Goal: Task Accomplishment & Management: Manage account settings

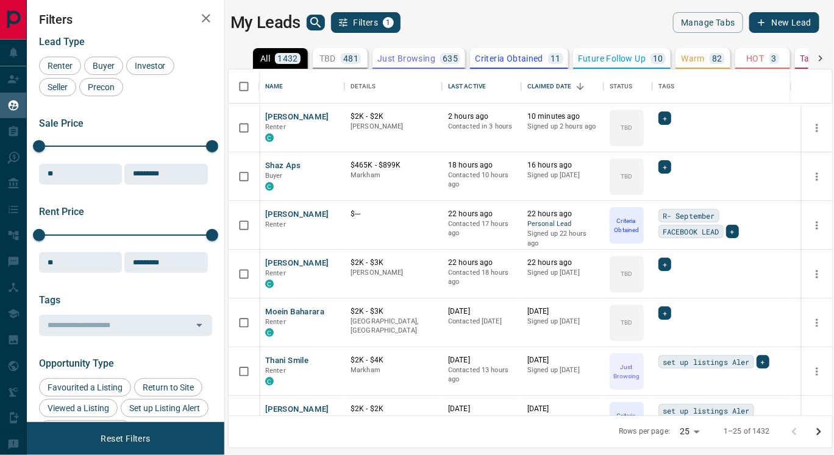
scroll to position [337, 593]
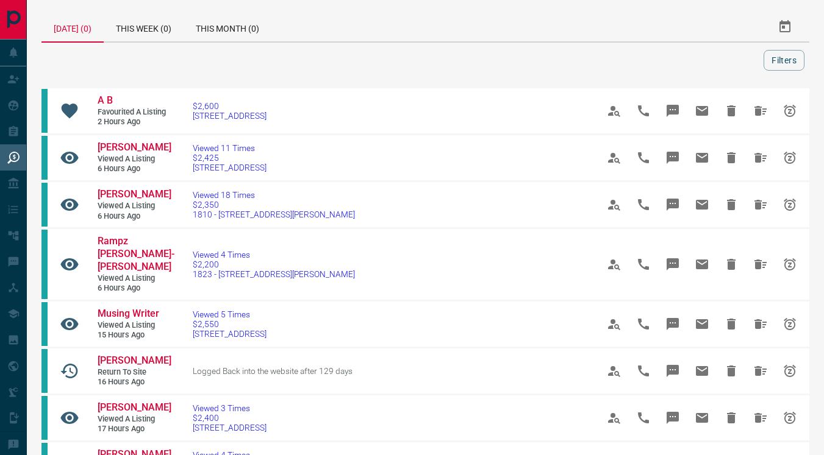
scroll to position [48, 0]
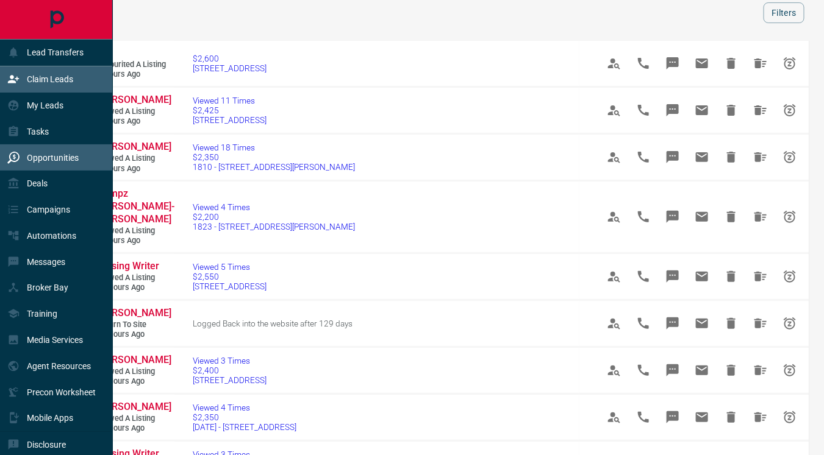
click at [37, 82] on p "Claim Leads" at bounding box center [50, 79] width 46 height 10
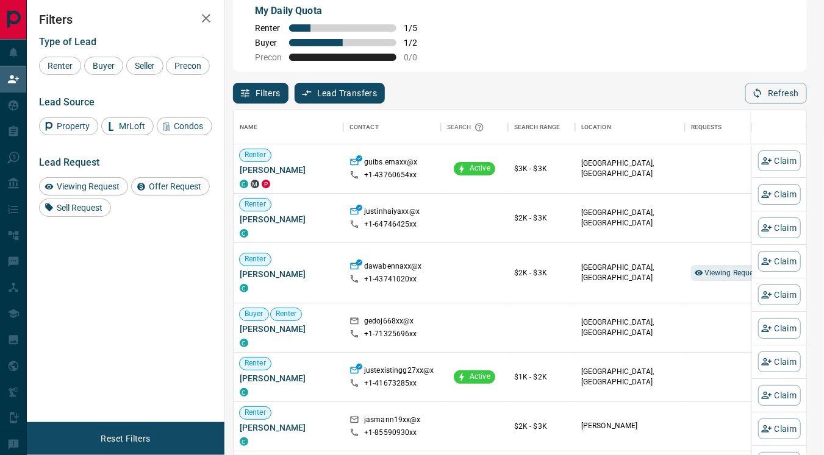
scroll to position [335, 563]
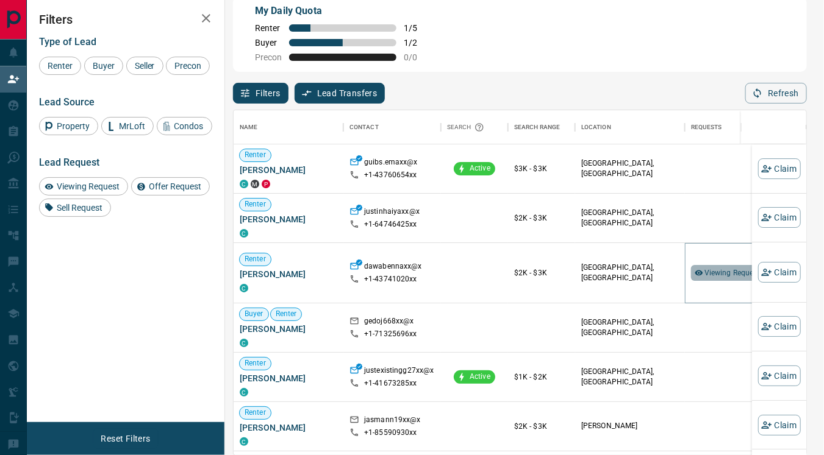
click at [706, 269] on span "Viewing Request ( 1 )" at bounding box center [737, 273] width 67 height 9
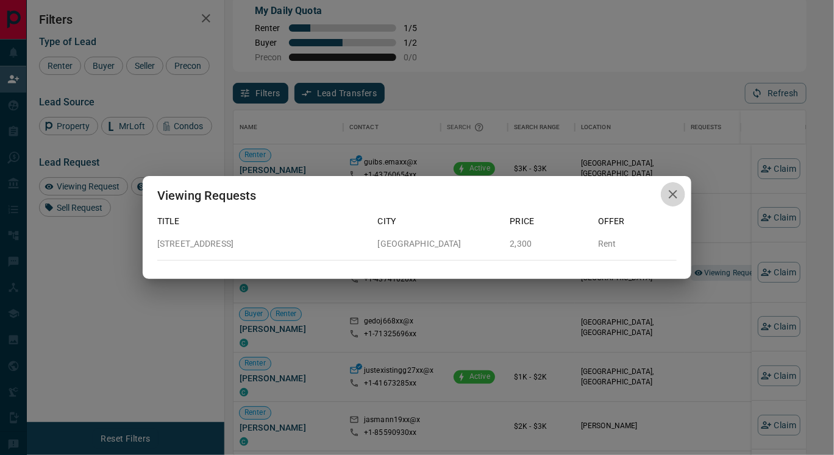
click at [674, 192] on icon "button" at bounding box center [673, 194] width 15 height 15
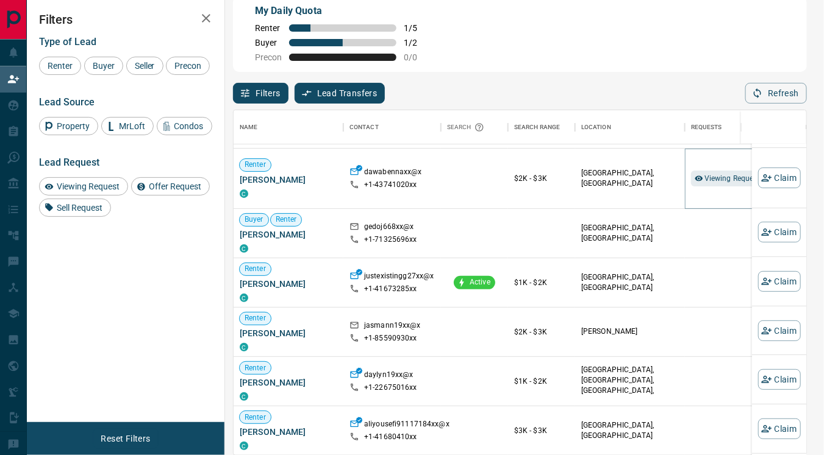
scroll to position [0, 0]
